Goal: Task Accomplishment & Management: Complete application form

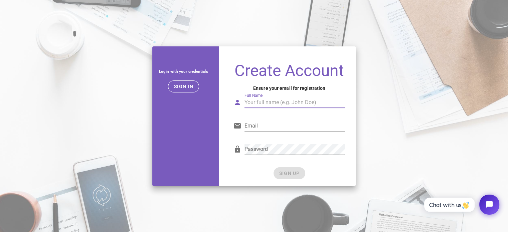
click at [261, 100] on div "Full Name" at bounding box center [294, 102] width 101 height 11
type input "Arun Vaswani"
click at [267, 125] on input "Email" at bounding box center [294, 126] width 101 height 11
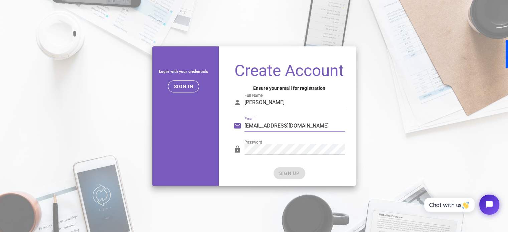
click at [303, 125] on input "augdeveloper@gmail.com" at bounding box center [294, 126] width 101 height 11
drag, startPoint x: 318, startPoint y: 125, endPoint x: 227, endPoint y: 125, distance: 90.8
click at [227, 125] on div "Create Account Ensure your email for registration Full Name Arun Vaswani Email …" at bounding box center [289, 121] width 133 height 129
type input "info@augmentastic.com"
click at [287, 174] on span "SIGN UP" at bounding box center [289, 173] width 21 height 5
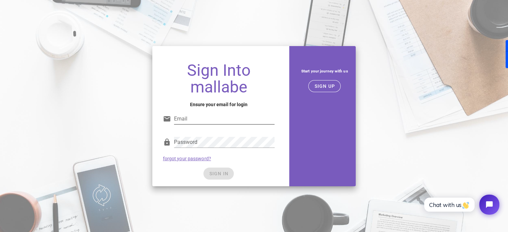
click at [200, 120] on input "Email" at bounding box center [224, 119] width 101 height 11
type input "info@augmentastic.com"
click at [220, 174] on span "SIGN IN" at bounding box center [219, 173] width 20 height 5
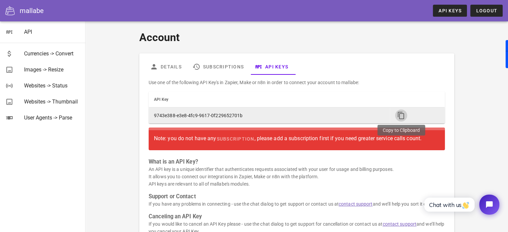
click at [403, 117] on icon "button" at bounding box center [401, 116] width 8 height 8
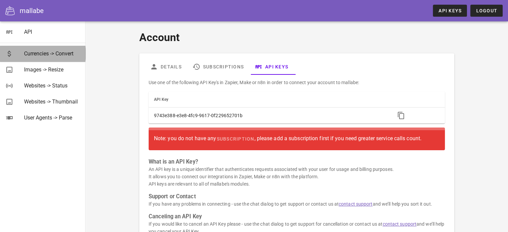
click at [30, 55] on div "Currencies -> Convert" at bounding box center [52, 53] width 56 height 6
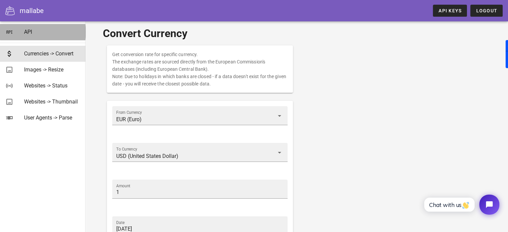
click at [28, 32] on div "API" at bounding box center [52, 32] width 56 height 6
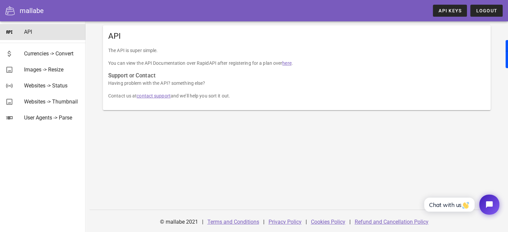
click at [25, 10] on div "mallabe" at bounding box center [32, 11] width 24 height 10
click at [8, 10] on icon at bounding box center [9, 10] width 9 height 9
